Goal: Information Seeking & Learning: Learn about a topic

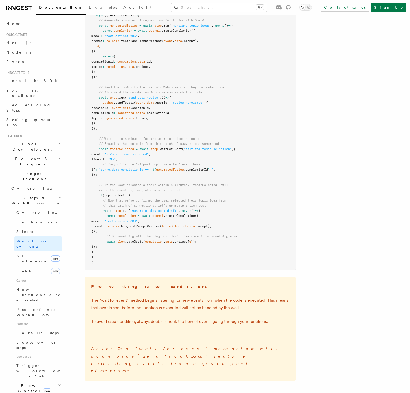
scroll to position [590, 0]
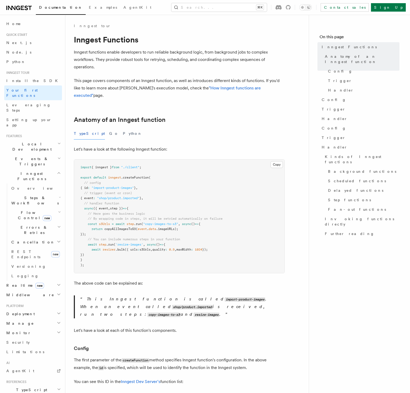
click at [244, 65] on p "Inngest functions enable developers to run reliable background logic, from back…" at bounding box center [179, 60] width 211 height 22
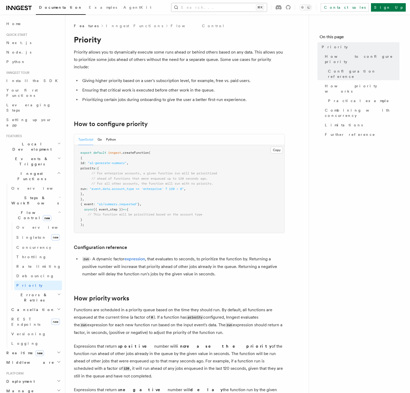
click at [256, 7] on button "Search... ⌘K" at bounding box center [218, 7] width 95 height 8
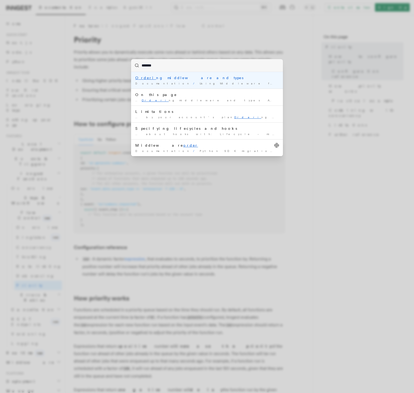
type input "********"
click at [186, 78] on div "Ordering middleware and types" at bounding box center [206, 77] width 143 height 5
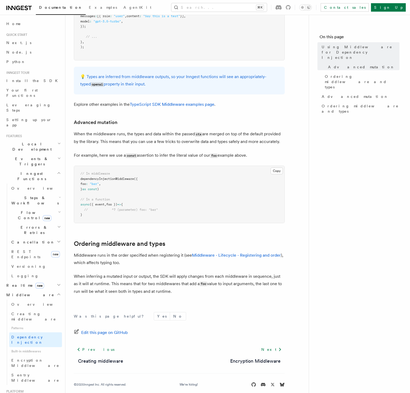
scroll to position [249, 0]
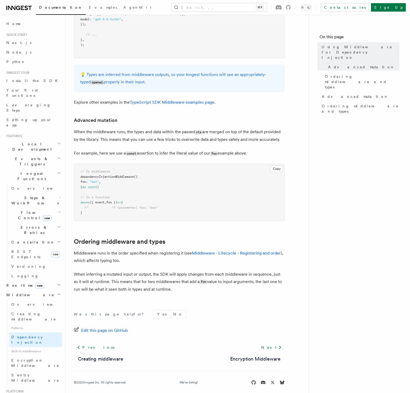
click at [203, 271] on p "When inferring a mutated input or output, the SDK will apply changes from each …" at bounding box center [179, 282] width 211 height 22
click at [25, 210] on span "Flow Control new" at bounding box center [33, 215] width 49 height 11
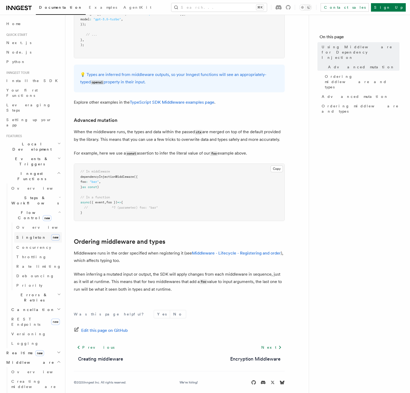
click at [33, 232] on link "Singleton new" at bounding box center [38, 237] width 48 height 11
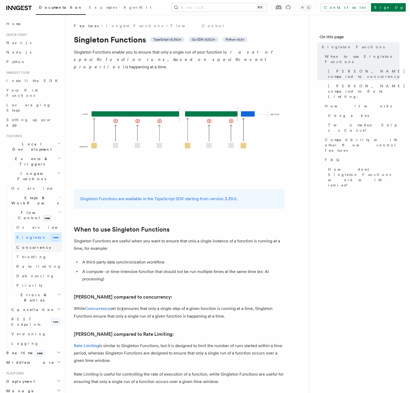
click at [34, 245] on span "Concurrency" at bounding box center [33, 247] width 35 height 4
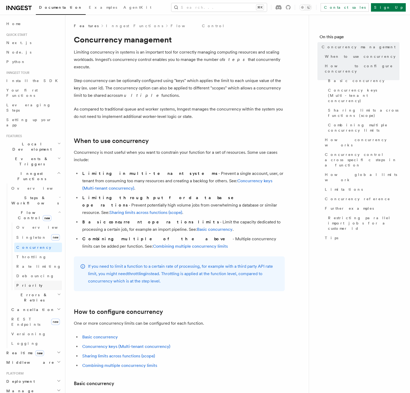
click at [32, 281] on link "Priority" at bounding box center [38, 285] width 48 height 9
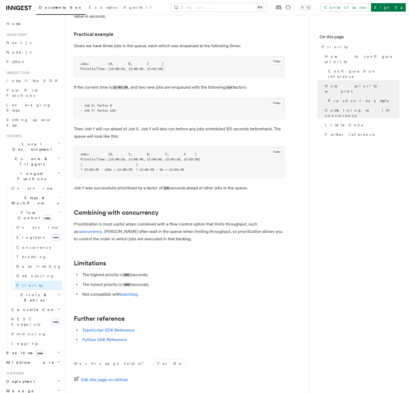
scroll to position [429, 0]
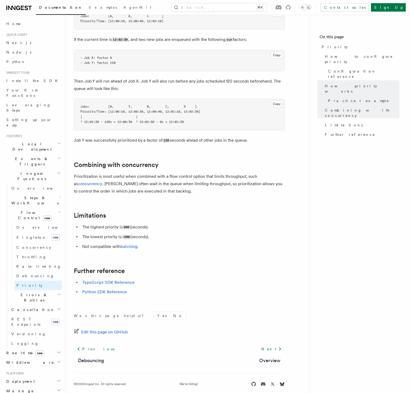
click at [29, 210] on span "Flow Control new" at bounding box center [33, 215] width 49 height 11
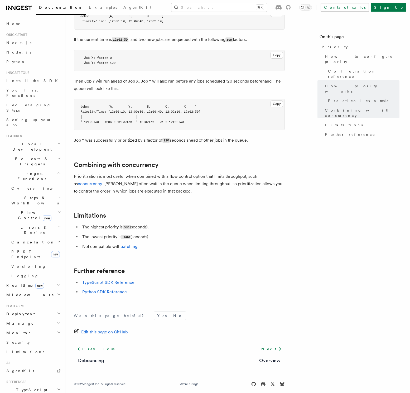
click at [29, 210] on span "Flow Control new" at bounding box center [33, 215] width 49 height 11
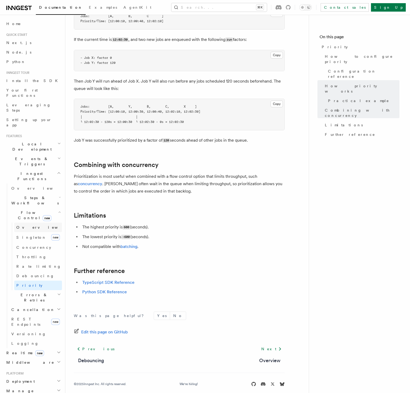
click at [32, 225] on span "Overview" at bounding box center [43, 227] width 54 height 4
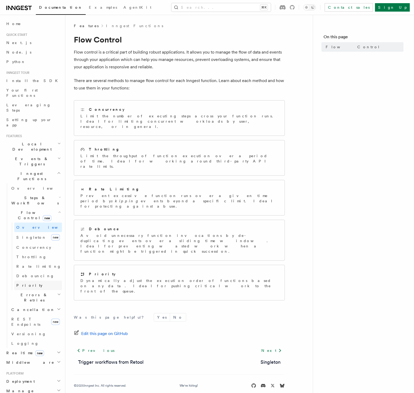
click at [38, 281] on link "Priority" at bounding box center [38, 285] width 48 height 9
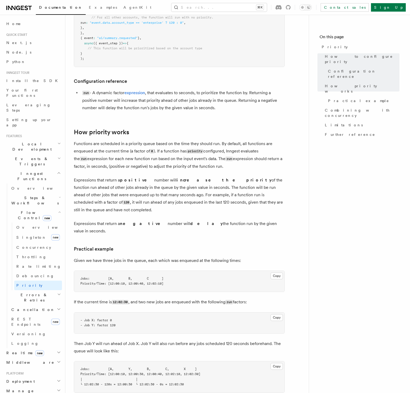
scroll to position [163, 0]
